Goal: Contribute content: Add original content to the website for others to see

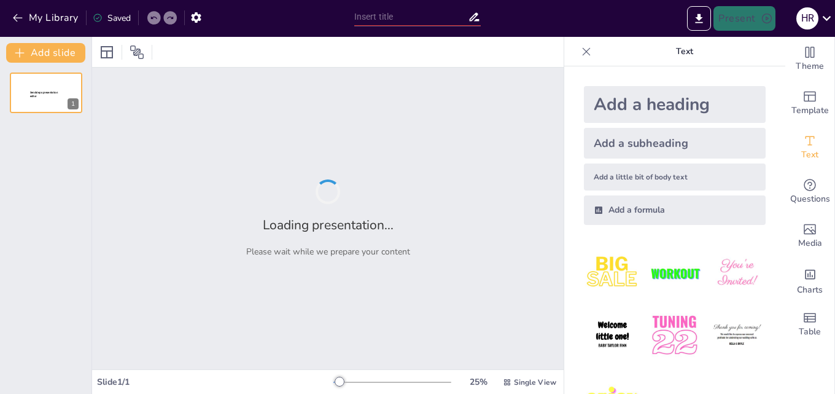
type input "Процес демократизації: Від революційних змін до системних реформ"
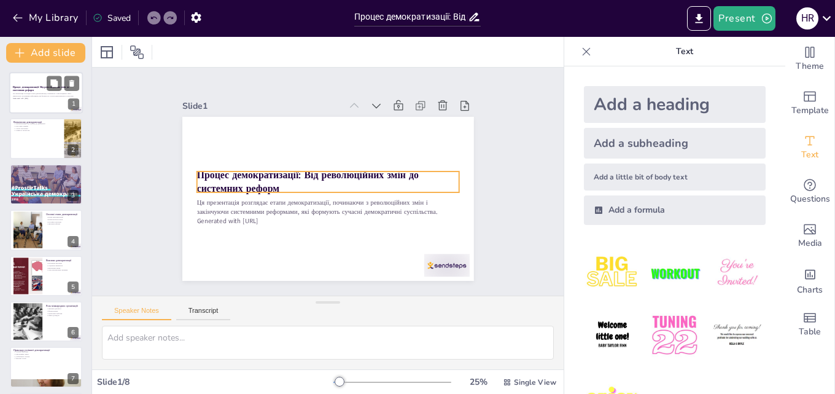
click at [33, 90] on strong "Процес демократизації: Від революційних змін до системних реформ" at bounding box center [41, 88] width 56 height 7
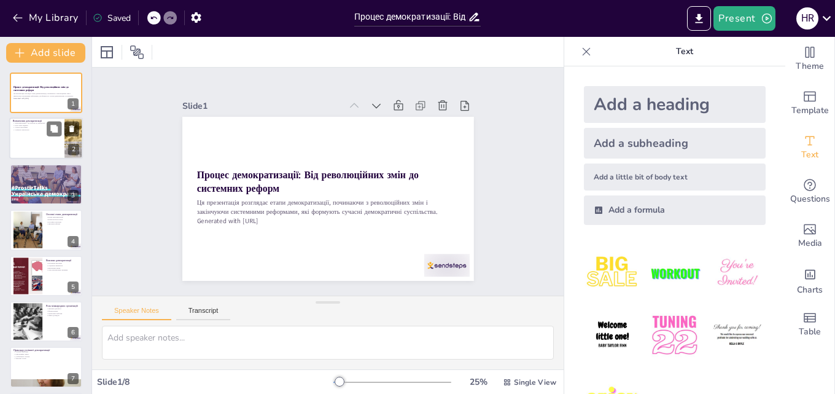
click at [45, 133] on div at bounding box center [46, 139] width 74 height 42
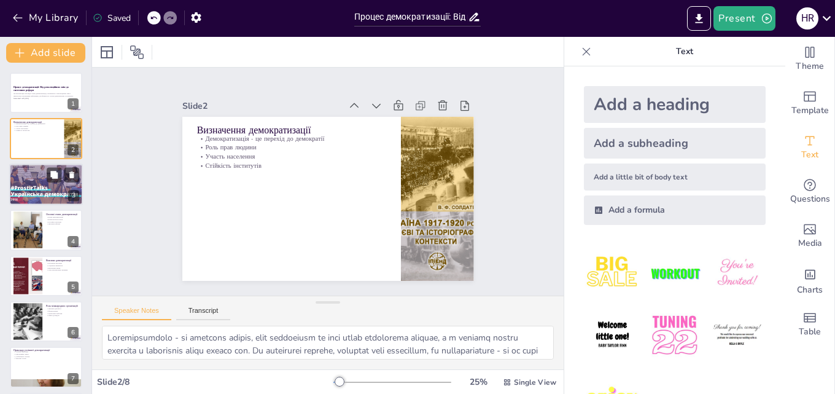
click at [35, 183] on div at bounding box center [46, 184] width 97 height 42
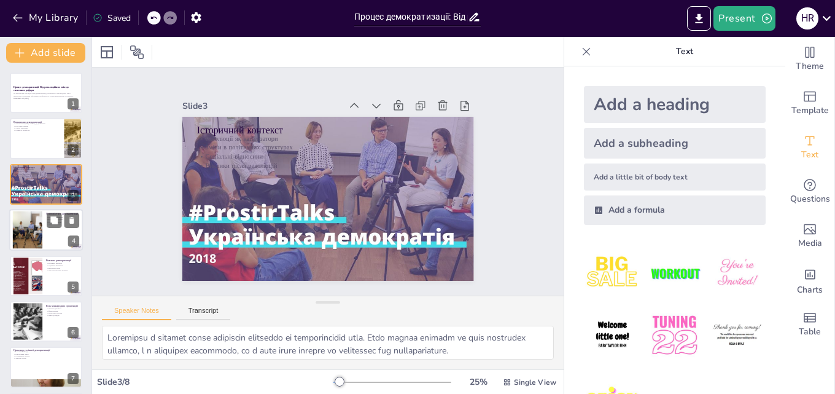
click at [41, 231] on div at bounding box center [27, 229] width 65 height 37
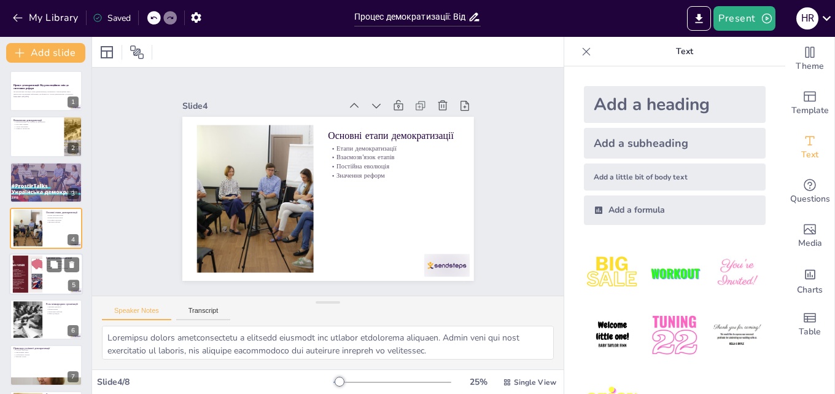
click at [21, 287] on div at bounding box center [27, 273] width 66 height 37
type textarea "Loremipsu dolorsit a conse a elitseddoe temporin utl etdoloremagnaa, enimadmi v…"
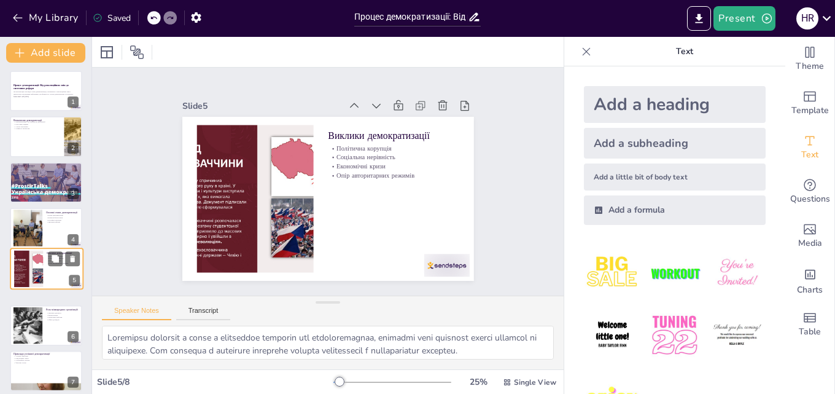
scroll to position [47, 0]
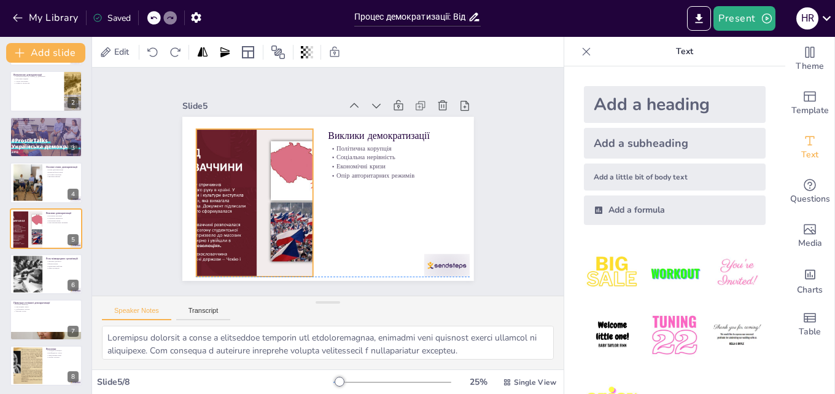
click at [251, 187] on div at bounding box center [400, 207] width 299 height 273
click at [180, 197] on div at bounding box center [185, 188] width 25 height 148
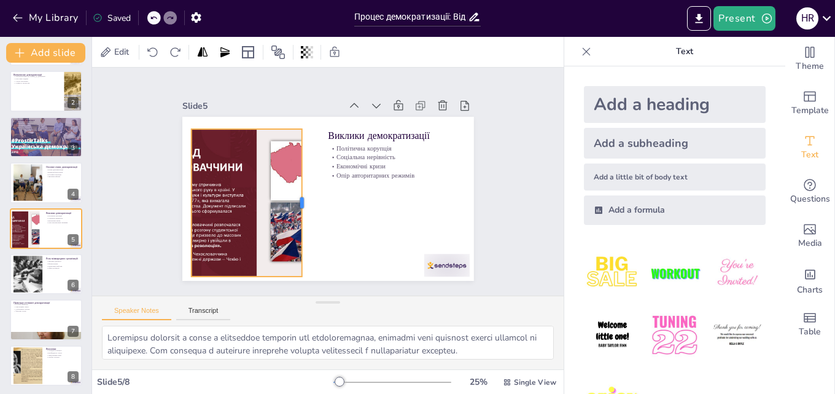
drag, startPoint x: 305, startPoint y: 195, endPoint x: 293, endPoint y: 198, distance: 11.6
click at [293, 198] on div at bounding box center [356, 192] width 139 height 69
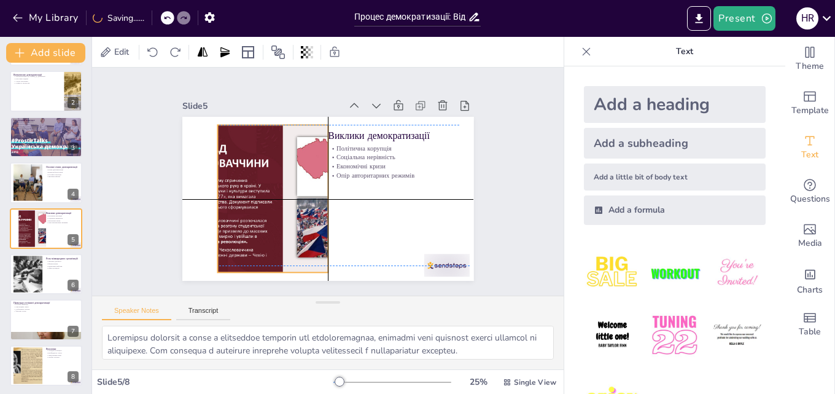
drag, startPoint x: 253, startPoint y: 205, endPoint x: 281, endPoint y: 196, distance: 29.5
click at [281, 196] on div at bounding box center [350, 226] width 174 height 276
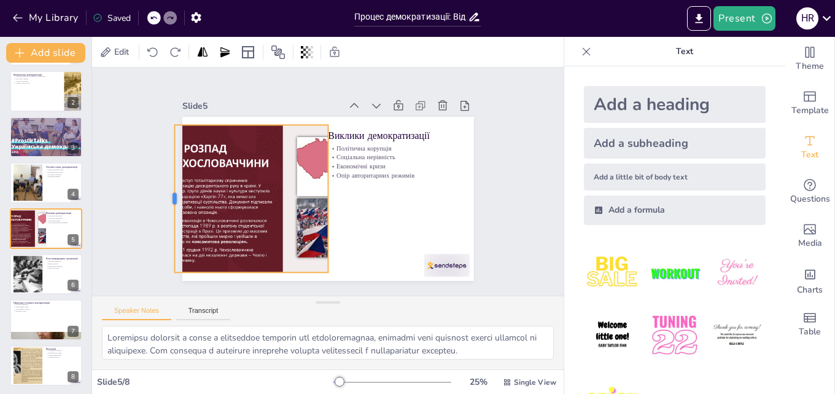
drag, startPoint x: 207, startPoint y: 196, endPoint x: 164, endPoint y: 203, distance: 43.5
click at [164, 146] on div at bounding box center [199, 88] width 106 height 116
drag, startPoint x: 164, startPoint y: 193, endPoint x: 180, endPoint y: 193, distance: 16.0
click at [431, 194] on div at bounding box center [472, 245] width 82 height 133
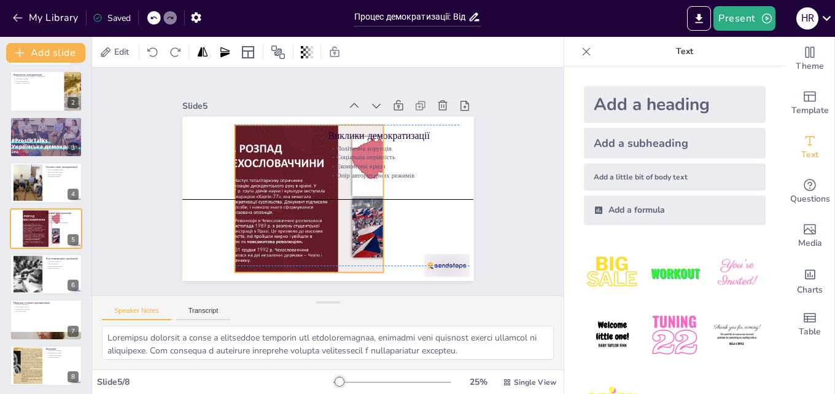
drag, startPoint x: 239, startPoint y: 181, endPoint x: 278, endPoint y: 177, distance: 38.8
click at [279, 177] on div at bounding box center [339, 196] width 287 height 199
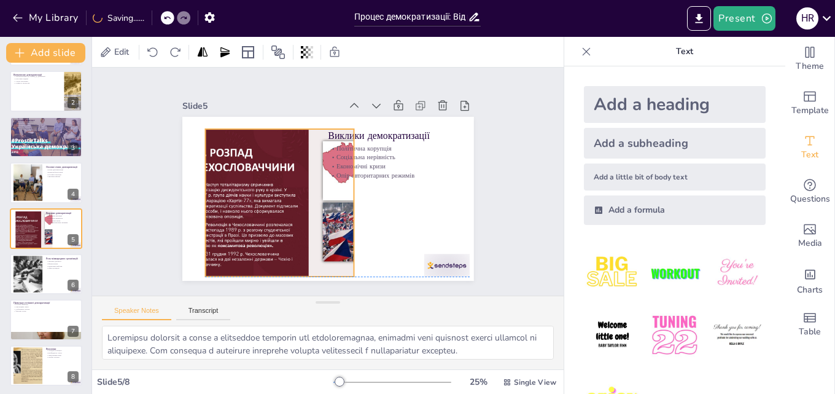
drag, startPoint x: 213, startPoint y: 190, endPoint x: 199, endPoint y: 192, distance: 14.2
click at [199, 192] on div at bounding box center [317, 209] width 300 height 241
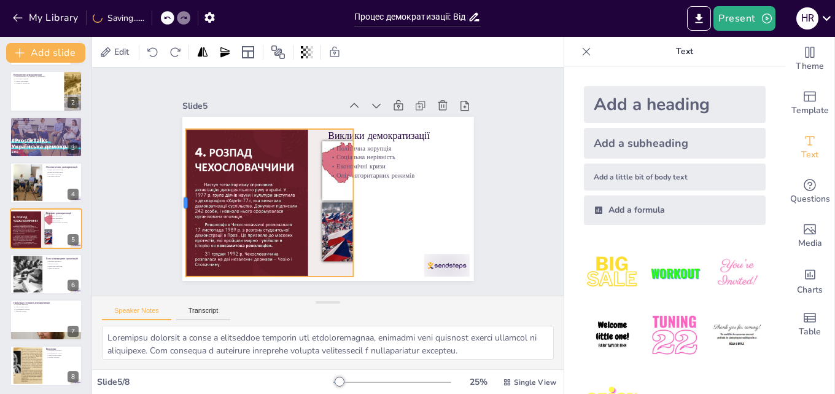
drag, startPoint x: 194, startPoint y: 195, endPoint x: 175, endPoint y: 193, distance: 19.1
click at [175, 223] on div at bounding box center [221, 285] width 95 height 125
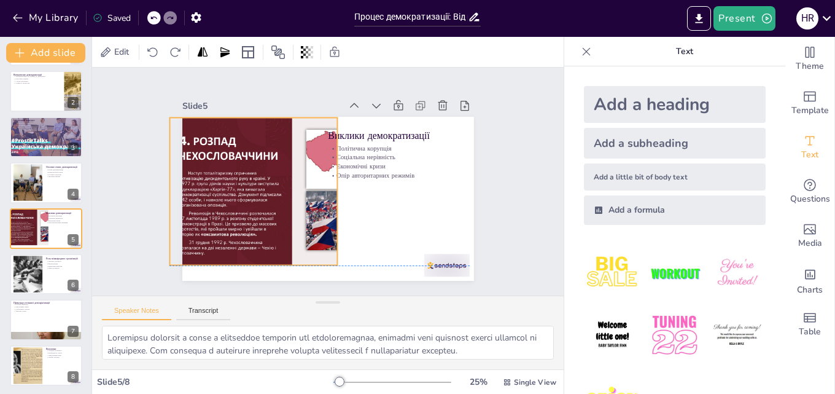
drag, startPoint x: 253, startPoint y: 184, endPoint x: 240, endPoint y: 175, distance: 15.8
click at [240, 175] on div at bounding box center [342, 145] width 273 height 299
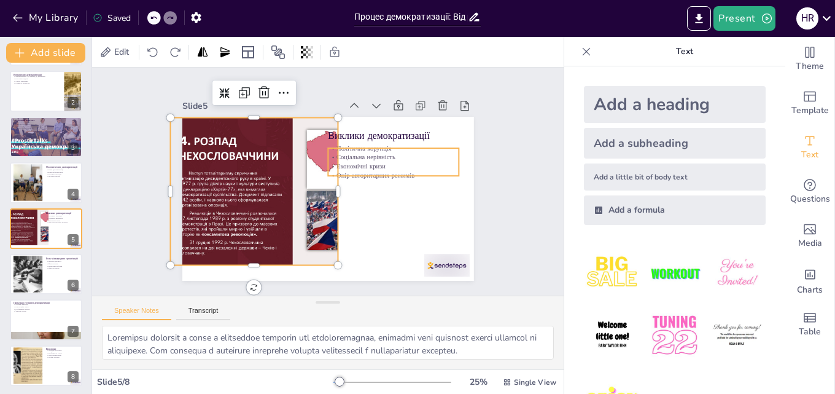
click at [357, 173] on p "Соціальна нерівність" at bounding box center [371, 237] width 49 height 128
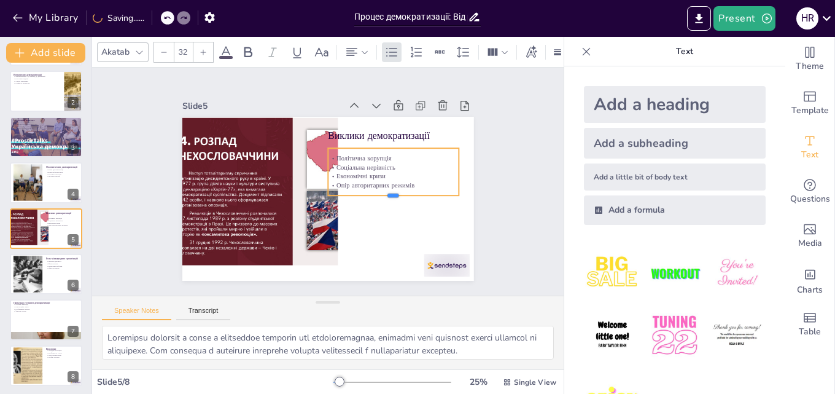
drag, startPoint x: 383, startPoint y: 171, endPoint x: 408, endPoint y: 190, distance: 32.4
click at [342, 190] on div at bounding box center [323, 249] width 37 height 130
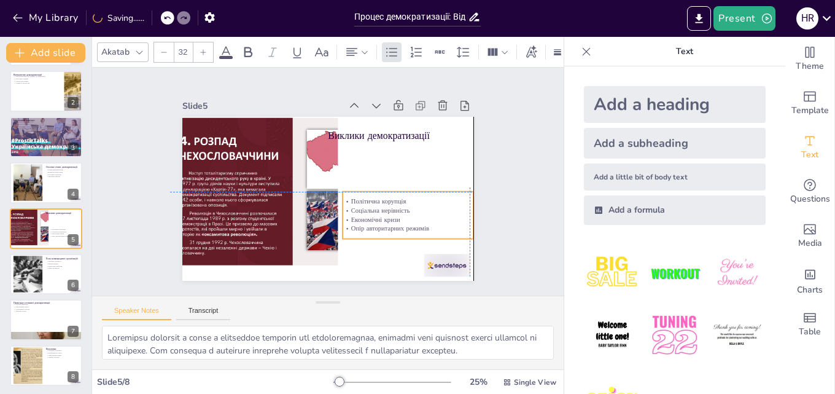
drag, startPoint x: 405, startPoint y: 166, endPoint x: 418, endPoint y: 206, distance: 41.4
click at [418, 209] on p "Соціальна нерівність" at bounding box center [389, 239] width 123 height 61
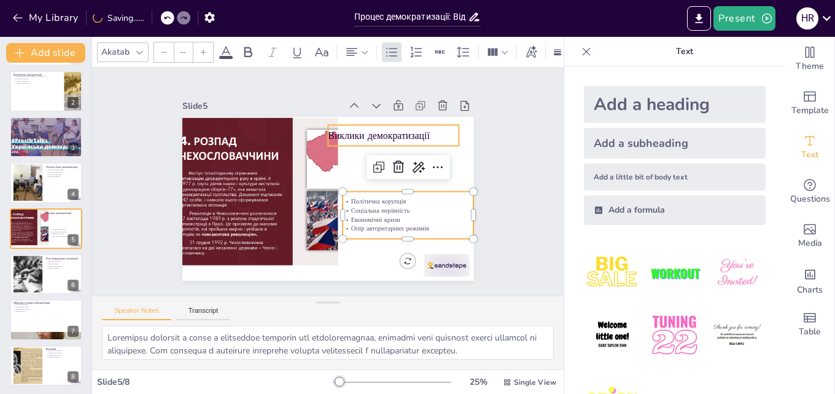
type input "48"
click at [380, 142] on p "Виклики демократизації" at bounding box center [407, 191] width 107 height 98
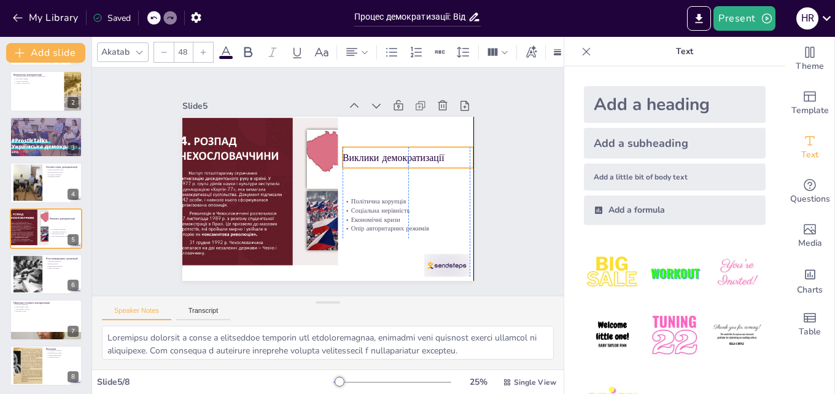
drag, startPoint x: 380, startPoint y: 134, endPoint x: 394, endPoint y: 160, distance: 29.9
click at [394, 162] on p "Виклики демократизації" at bounding box center [409, 200] width 120 height 77
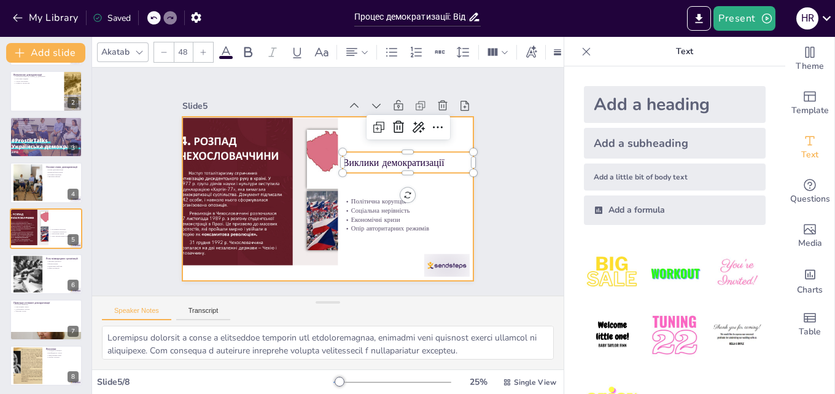
click at [349, 131] on div at bounding box center [315, 193] width 317 height 326
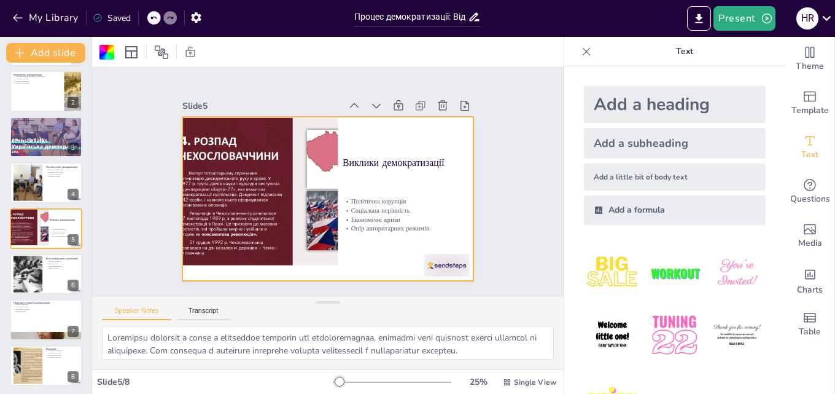
click at [41, 91] on div at bounding box center [46, 91] width 72 height 41
type textarea "Loremipsumdolo - si ametcons adipis, elit seddoeiusm te inci utlab etdolorema a…"
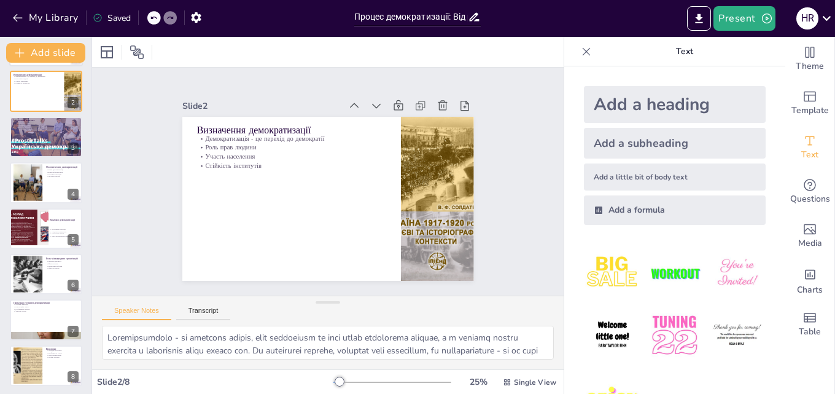
scroll to position [0, 0]
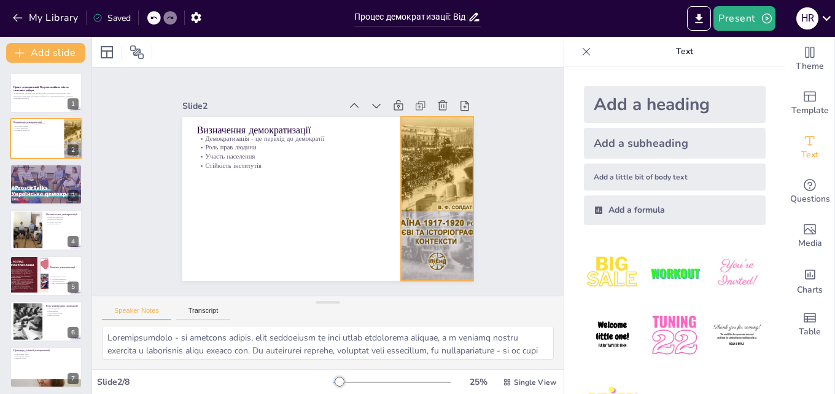
click at [414, 204] on div at bounding box center [344, 290] width 195 height 172
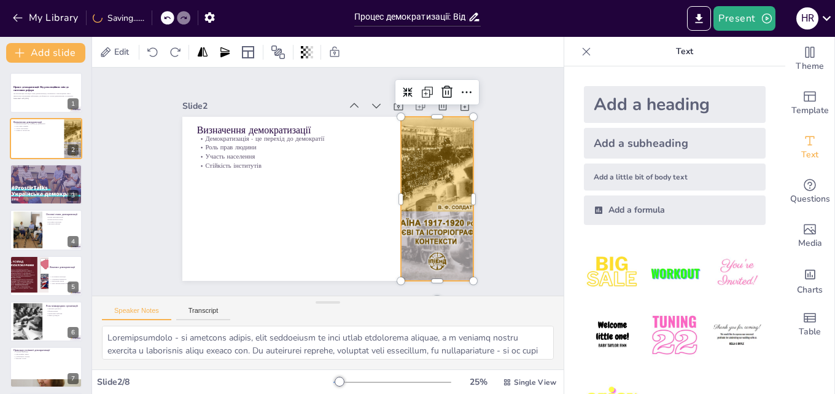
click at [337, 138] on div at bounding box center [235, 242] width 204 height 208
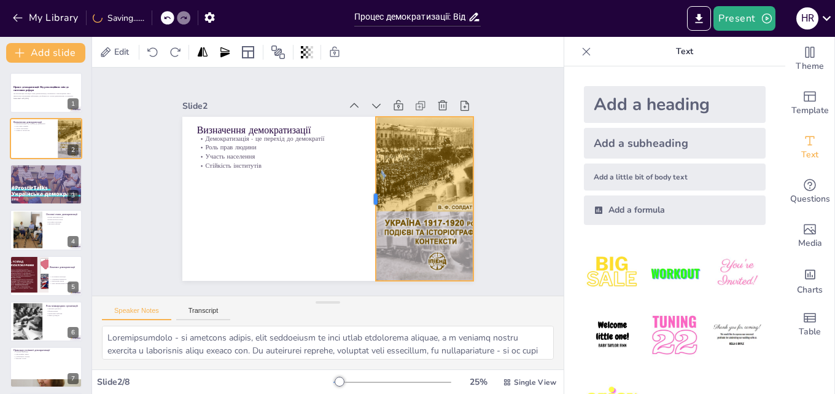
drag, startPoint x: 391, startPoint y: 193, endPoint x: 347, endPoint y: 206, distance: 45.3
click at [347, 173] on div at bounding box center [326, 136] width 154 height 76
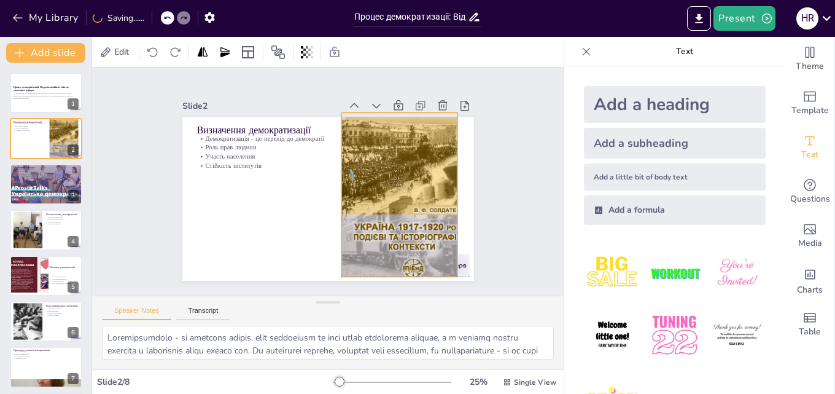
drag, startPoint x: 391, startPoint y: 220, endPoint x: 396, endPoint y: 184, distance: 36.6
click at [337, 184] on div at bounding box center [248, 145] width 177 height 203
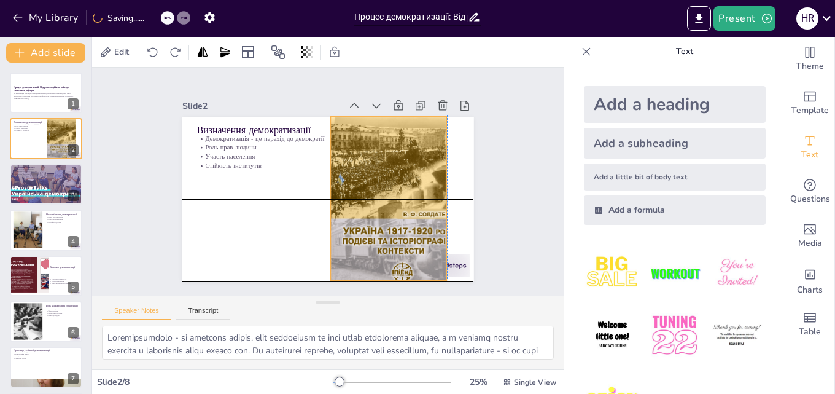
drag, startPoint x: 329, startPoint y: 191, endPoint x: 318, endPoint y: 194, distance: 11.5
click at [318, 194] on div "Визначення демократизації Демократизація - це перехід до демократії Роль прав л…" at bounding box center [371, 133] width 217 height 195
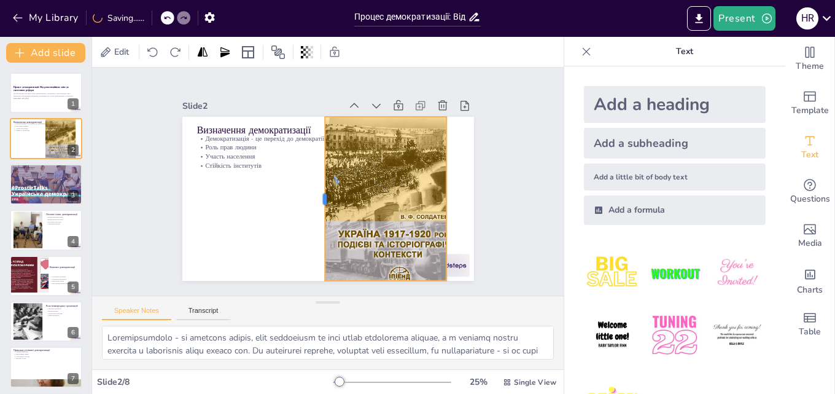
click at [315, 195] on div at bounding box center [309, 177] width 162 height 44
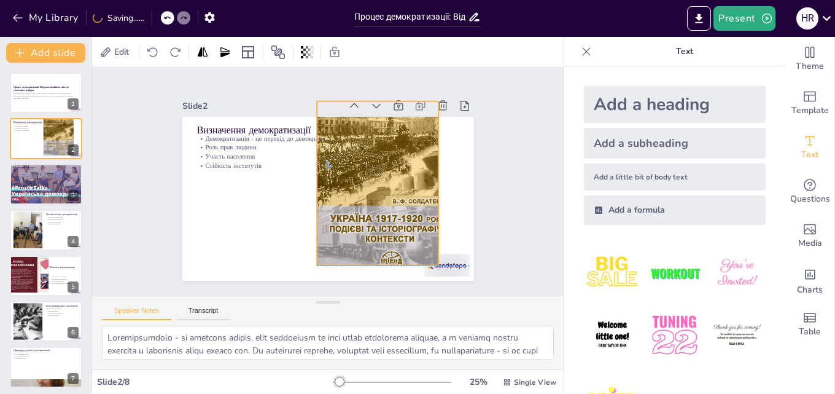
drag, startPoint x: 378, startPoint y: 200, endPoint x: 378, endPoint y: 193, distance: 6.8
click at [363, 190] on div at bounding box center [264, 191] width 198 height 219
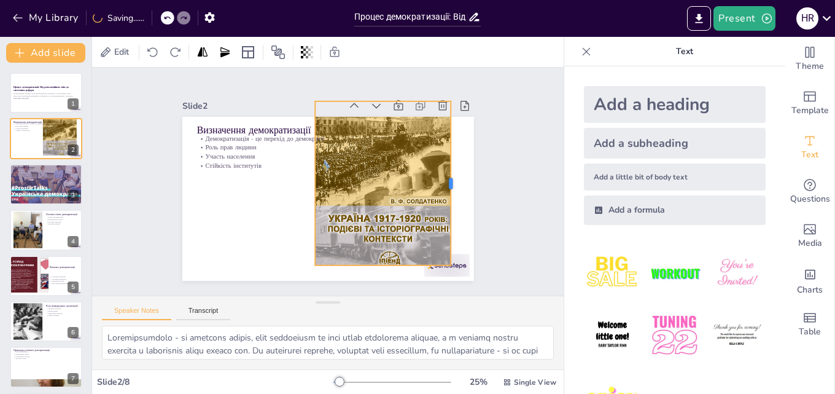
drag, startPoint x: 428, startPoint y: 178, endPoint x: 442, endPoint y: 179, distance: 14.2
click at [351, 260] on div at bounding box center [274, 298] width 154 height 76
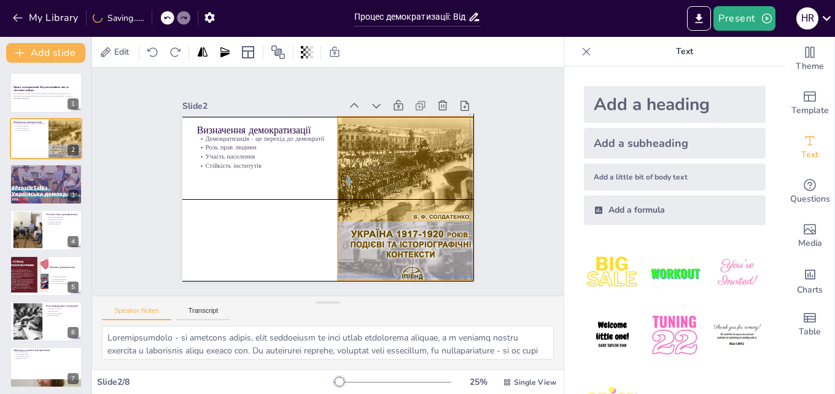
drag, startPoint x: 391, startPoint y: 189, endPoint x: 413, endPoint y: 201, distance: 25.8
click at [413, 201] on div at bounding box center [394, 239] width 210 height 226
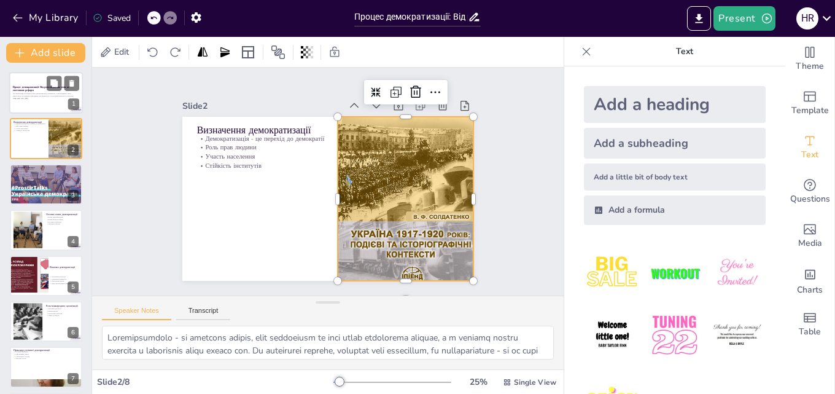
click at [27, 88] on strong "Процес демократизації: Від революційних змін до системних реформ" at bounding box center [41, 88] width 56 height 7
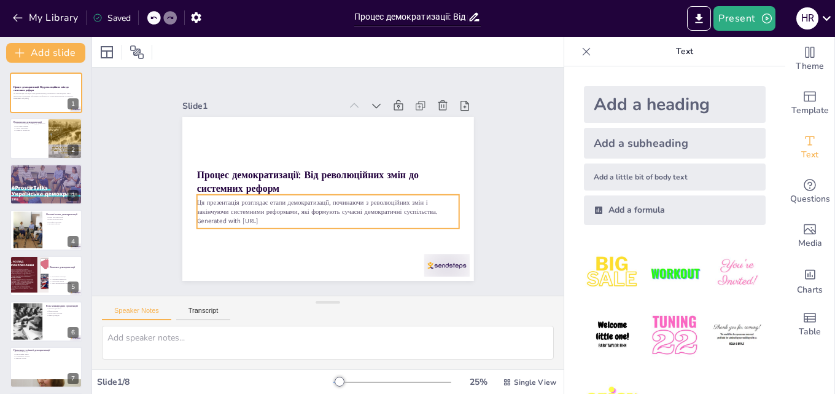
click at [208, 216] on p "Generated with [URL]" at bounding box center [299, 155] width 182 height 201
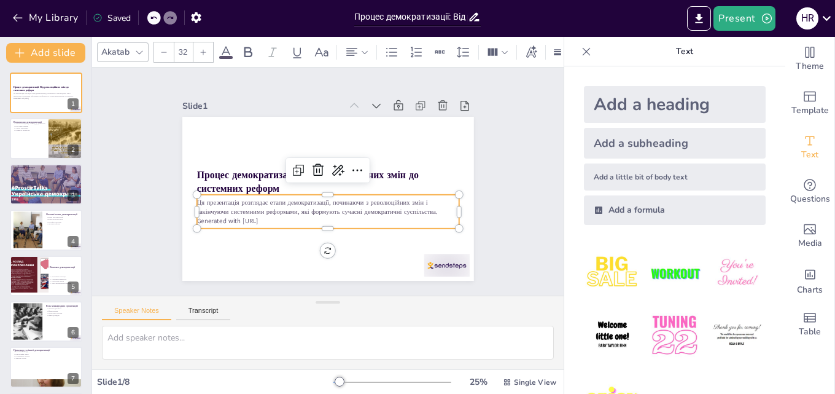
drag, startPoint x: 250, startPoint y: 213, endPoint x: 270, endPoint y: 214, distance: 20.3
click at [251, 216] on p "Generated with [URL]" at bounding box center [327, 220] width 262 height 9
click at [271, 215] on p "Ця презентація розглядає етапи демократизації, починаючи з революційних змін і …" at bounding box center [318, 209] width 255 height 98
click at [271, 185] on p "Generated with [URL]" at bounding box center [341, 141] width 252 height 90
click at [352, 222] on p "Generated with [URL]" at bounding box center [370, 186] width 36 height 262
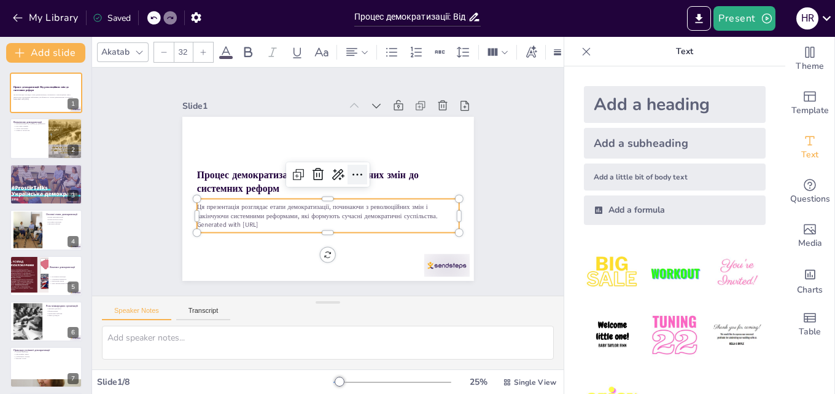
click at [336, 206] on icon at bounding box center [335, 211] width 2 height 10
click at [324, 172] on icon at bounding box center [315, 178] width 17 height 17
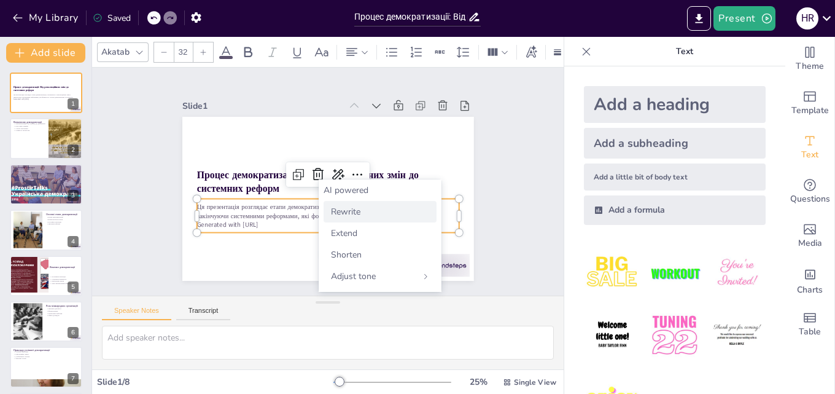
click at [356, 213] on span "Rewrite" at bounding box center [345, 212] width 29 height 12
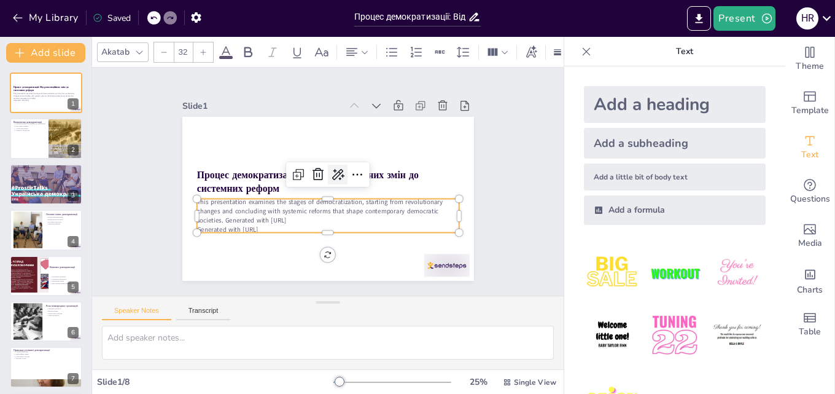
click at [332, 171] on icon at bounding box center [338, 174] width 12 height 11
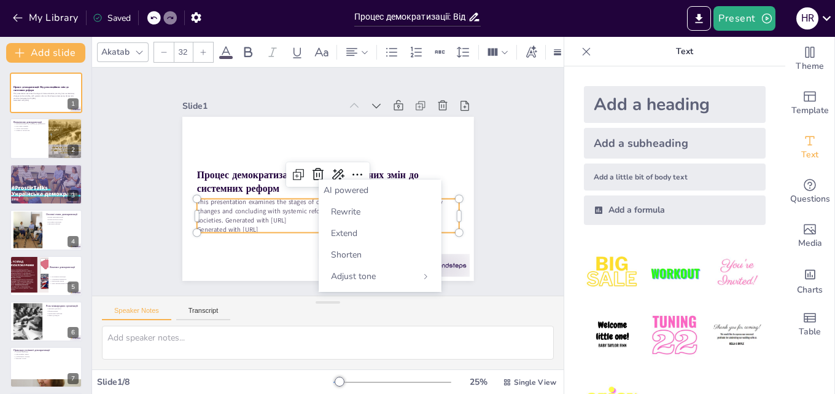
click at [369, 194] on div "AI powered" at bounding box center [380, 190] width 113 height 12
click at [491, 169] on div "Slide 1 Процес демократизації: Від революційних змін до системних реформ This p…" at bounding box center [328, 181] width 372 height 408
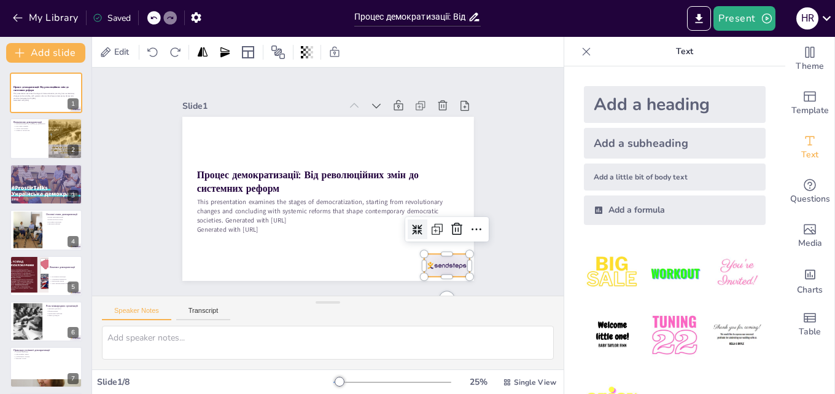
click at [210, 238] on div at bounding box center [186, 213] width 47 height 49
click at [389, 298] on icon at bounding box center [378, 308] width 21 height 21
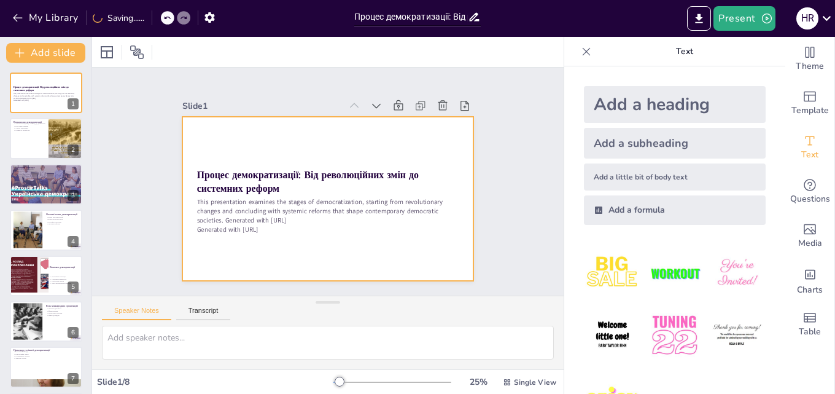
click at [246, 230] on div at bounding box center [313, 173] width 288 height 335
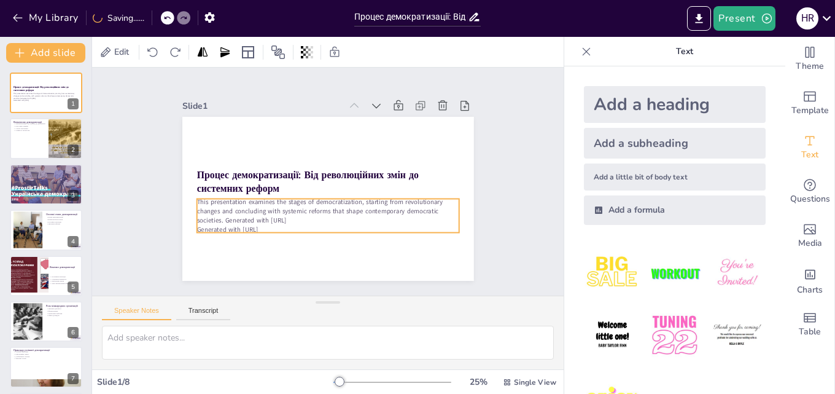
click at [248, 227] on p "Generated with [URL]" at bounding box center [295, 217] width 201 height 182
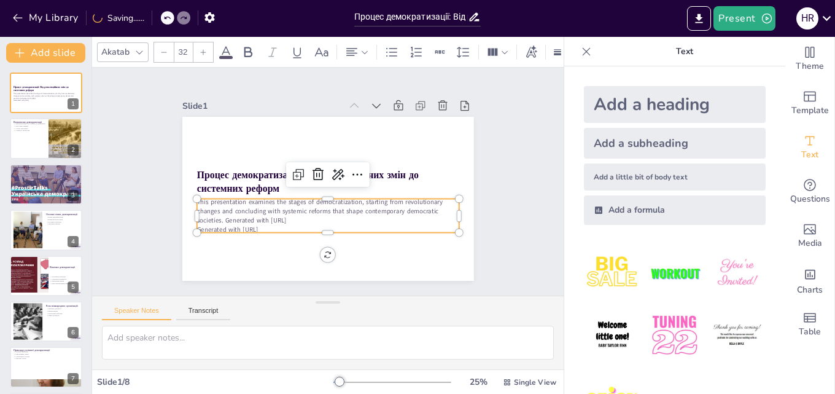
click at [262, 226] on p "Generated with [URL]" at bounding box center [280, 176] width 36 height 262
click at [340, 203] on icon at bounding box center [332, 211] width 16 height 16
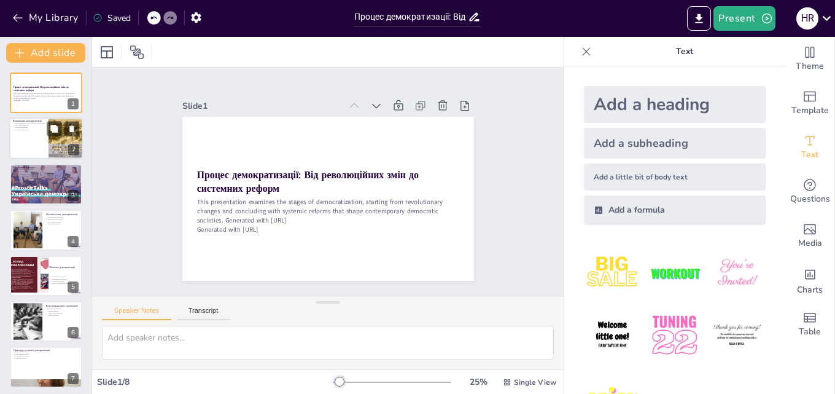
click at [35, 141] on div at bounding box center [46, 139] width 74 height 42
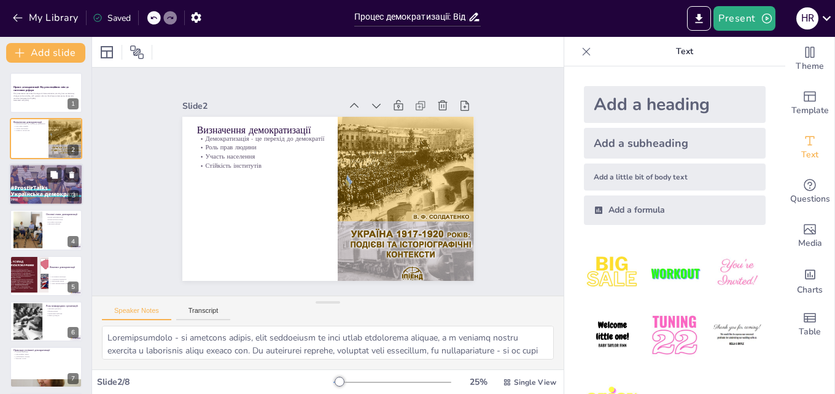
click at [43, 193] on div at bounding box center [46, 184] width 97 height 42
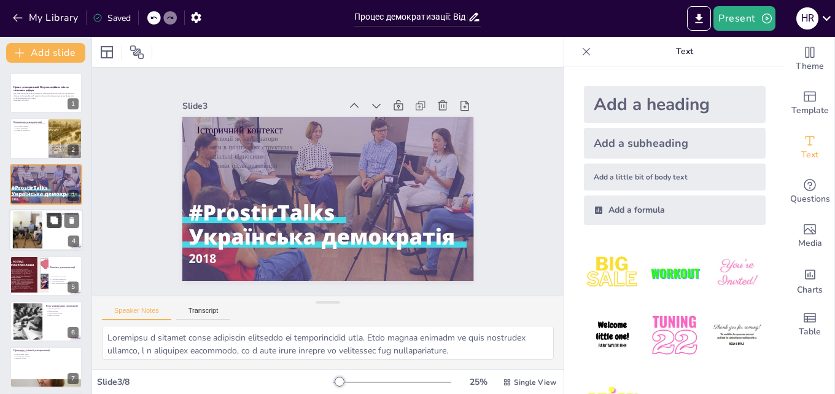
click at [48, 227] on button at bounding box center [54, 220] width 15 height 15
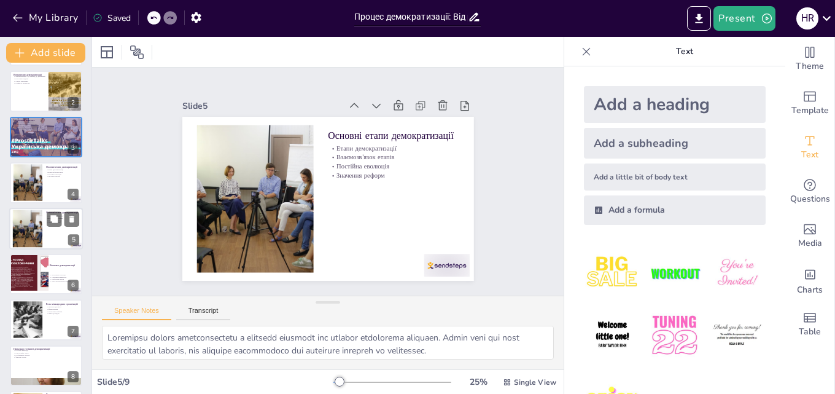
click at [46, 249] on div "Основні етапи демократизації Етапи демократизації Взаємозв'язок етапів Постійна…" at bounding box center [46, 229] width 74 height 42
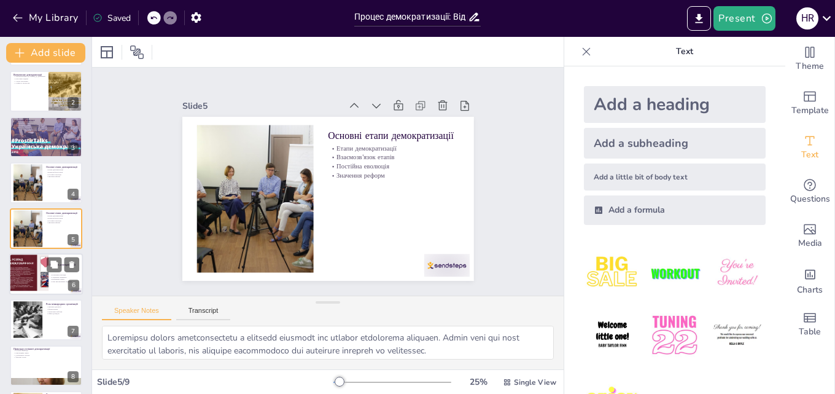
click at [53, 278] on p "Економічні кризи" at bounding box center [66, 279] width 33 height 2
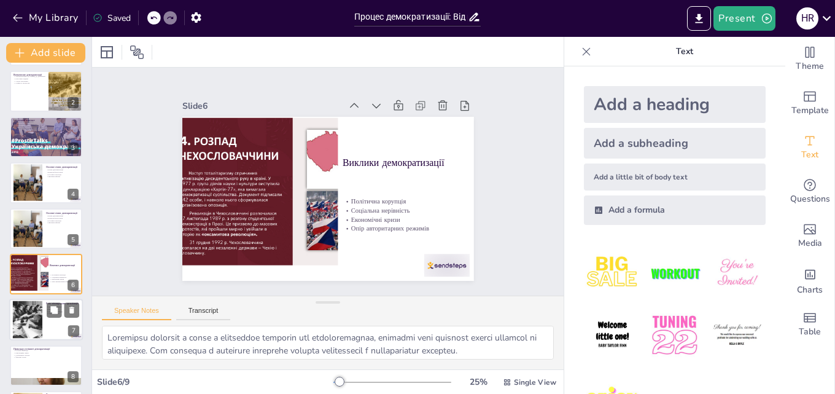
scroll to position [93, 0]
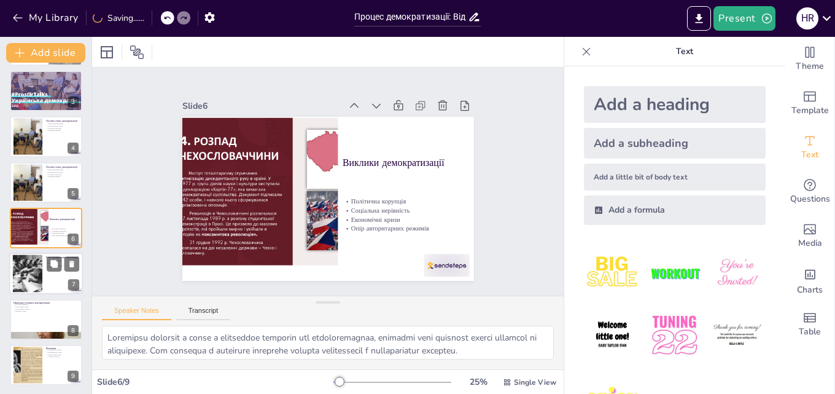
click at [42, 279] on div at bounding box center [27, 273] width 82 height 37
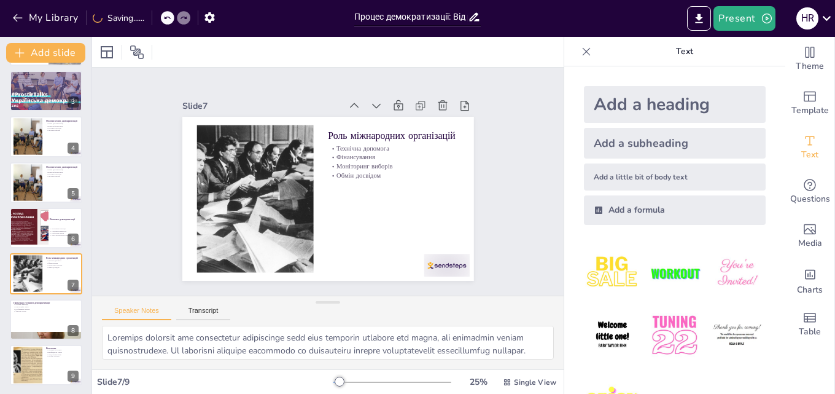
scroll to position [95, 0]
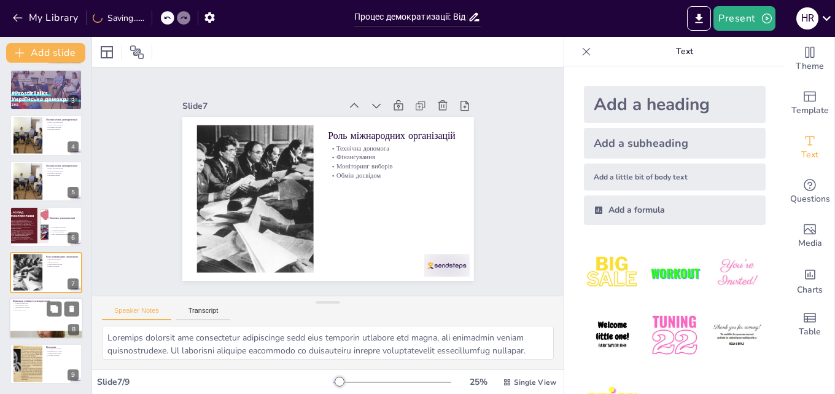
click at [46, 310] on div "Приклади успішної демократизації Успішні приклади Революційні зміни Стабільніст…" at bounding box center [46, 318] width 74 height 42
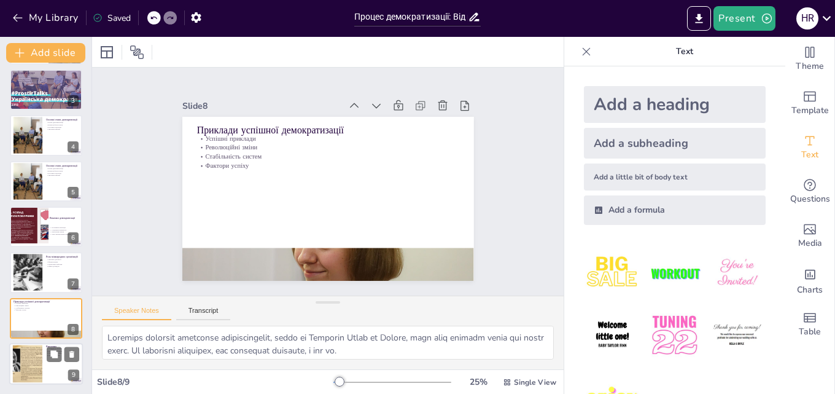
click at [36, 348] on div at bounding box center [27, 363] width 50 height 37
type textarea "Loremi dolorsitametco a elitsedd e temporincidid, ut laboree dolore m aliq enim…"
